Goal: Information Seeking & Learning: Understand process/instructions

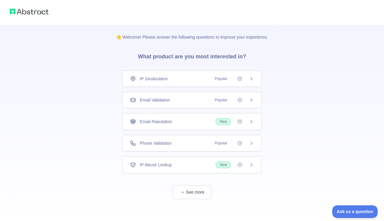
scroll to position [1, 0]
click at [190, 189] on button "See more" at bounding box center [192, 192] width 39 height 14
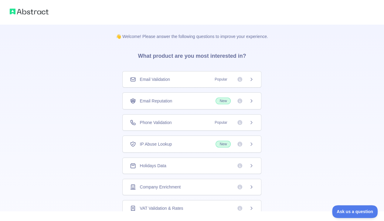
click at [39, 33] on div "👋 Welcome! Please answer the following questions to improve your experience. Wh…" at bounding box center [192, 192] width 384 height 387
click at [92, 59] on div "👋 Welcome! Please answer the following questions to improve your experience. Wh…" at bounding box center [192, 192] width 384 height 387
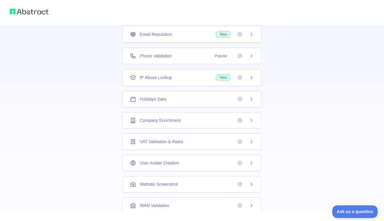
scroll to position [0, 0]
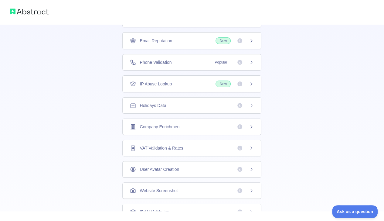
click at [172, 41] on div "Email Reputation New" at bounding box center [192, 40] width 124 height 7
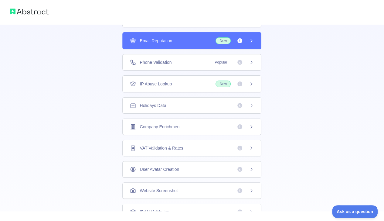
click at [175, 41] on div "Email Reputation New" at bounding box center [192, 40] width 124 height 7
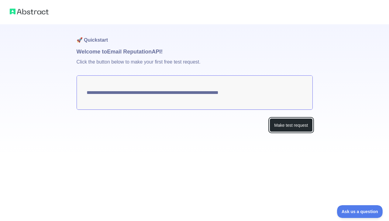
click at [275, 122] on button "Make test request" at bounding box center [291, 125] width 43 height 14
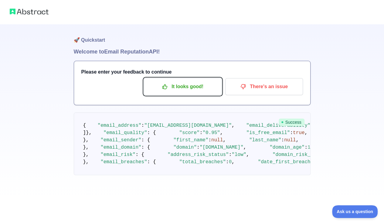
click at [200, 88] on p "It looks good!" at bounding box center [183, 86] width 69 height 10
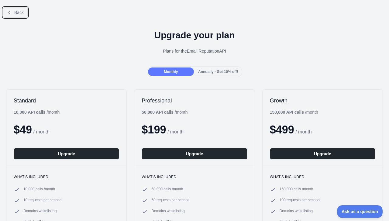
click at [17, 14] on span "Back" at bounding box center [18, 12] width 9 height 5
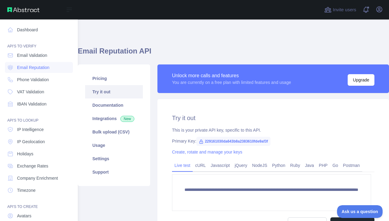
scroll to position [46, 0]
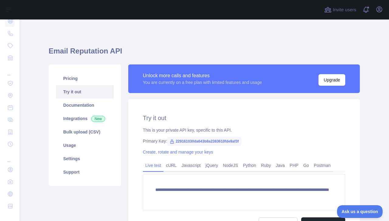
click at [165, 163] on link "cURL" at bounding box center [170, 165] width 15 height 10
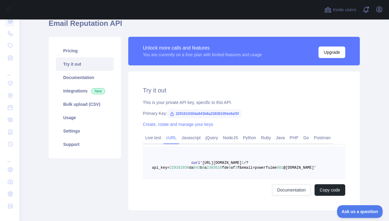
scroll to position [62, 0]
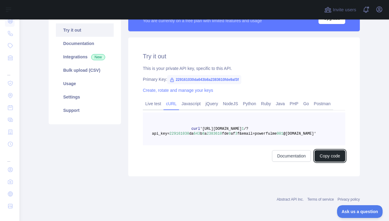
click at [326, 154] on button "Copy code" at bounding box center [330, 156] width 31 height 12
